Goal: Complete application form: Complete application form

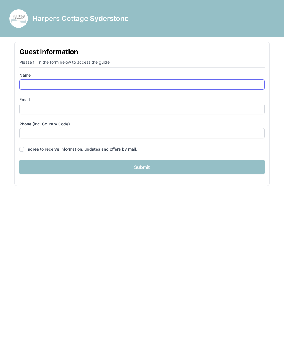
click at [29, 84] on input "Name" at bounding box center [141, 84] width 245 height 10
type input "[PERSON_NAME]"
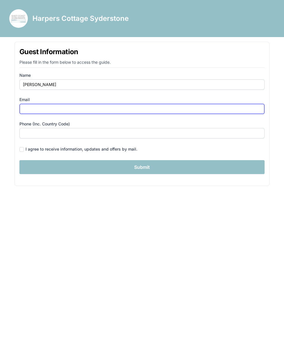
click at [35, 109] on input "Email" at bounding box center [141, 109] width 245 height 10
type input "[EMAIL_ADDRESS][DOMAIN_NAME]"
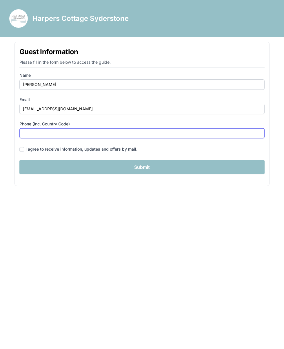
click at [32, 136] on input "Phone (inc. country code)" at bounding box center [141, 133] width 245 height 10
type input "004917640070374"
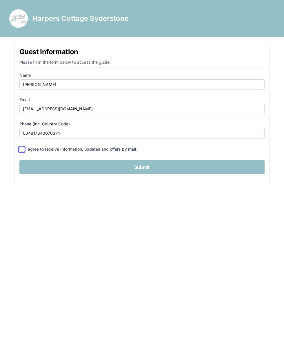
click at [24, 152] on input "checkbox" at bounding box center [21, 149] width 5 height 5
checkbox input "true"
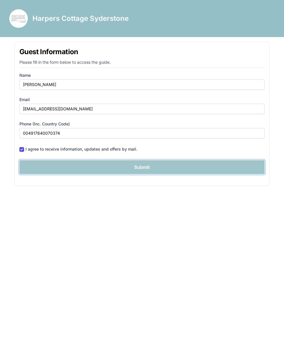
click at [137, 168] on input "Submit" at bounding box center [141, 167] width 245 height 14
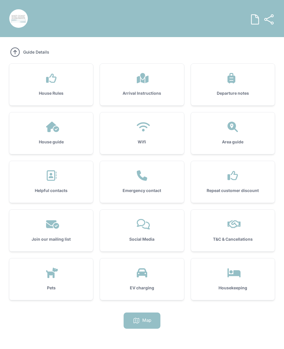
click at [148, 131] on icon at bounding box center [142, 127] width 16 height 10
click at [54, 131] on icon at bounding box center [52, 127] width 13 height 10
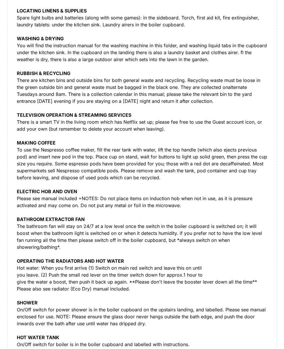
scroll to position [279, 0]
